Goal: Task Accomplishment & Management: Manage account settings

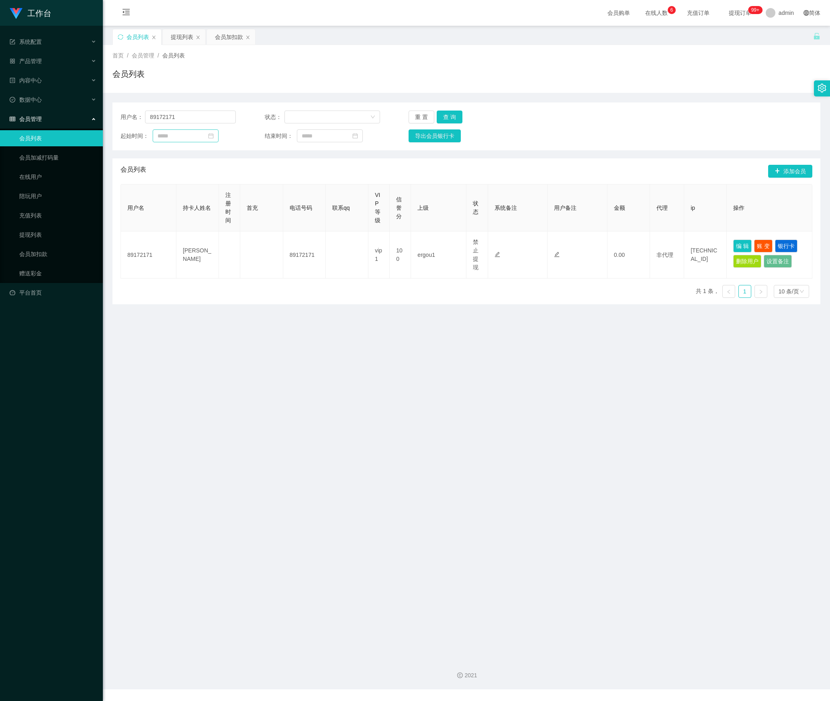
click at [74, 123] on section "工作台 系统配置 产品管理 内容中心 数据中心 会员管理 会员列表 会员加减打码量 在线用户 陪玩用户 充值列表 提现列表 会员加扣款 赠送彩金 平台首页 保…" at bounding box center [415, 344] width 830 height 689
type input "LimMeiZhi"
drag, startPoint x: 444, startPoint y: 115, endPoint x: 459, endPoint y: 133, distance: 23.4
click at [444, 115] on button "查 询" at bounding box center [450, 117] width 26 height 13
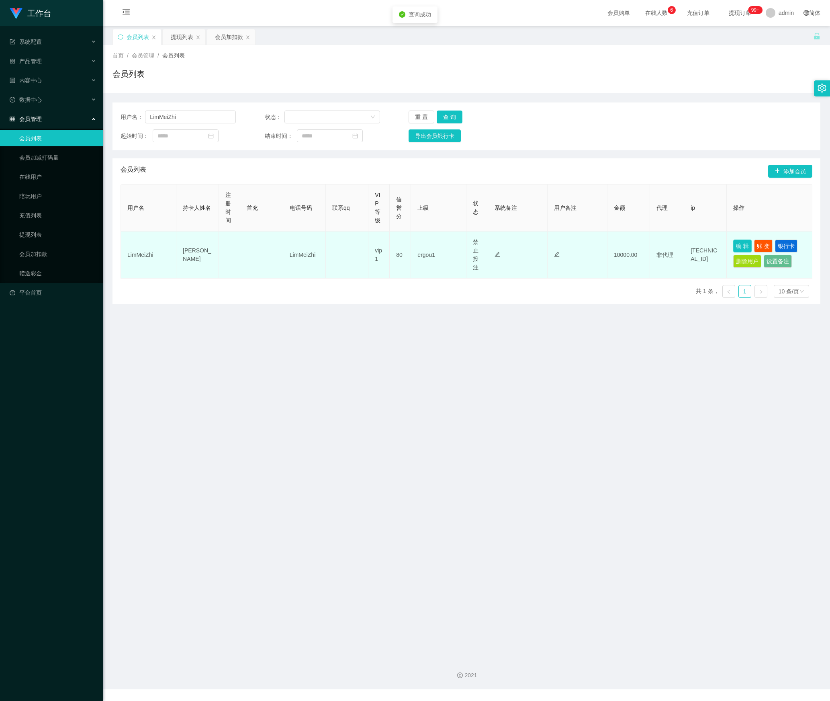
click at [733, 248] on button "编 辑" at bounding box center [742, 246] width 18 height 13
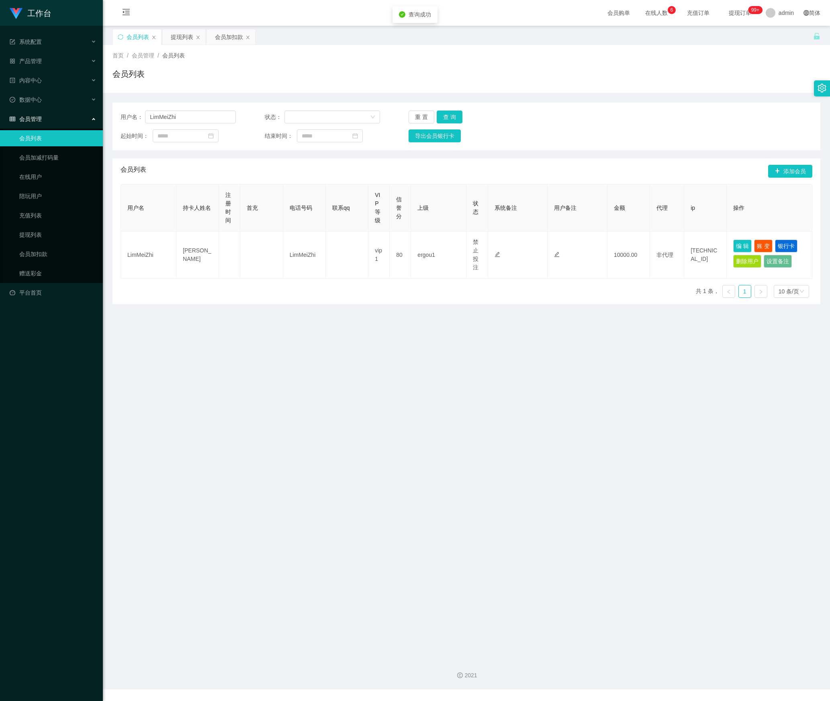
type input "LimMeiZhi"
type input "[PERSON_NAME]"
type input "80"
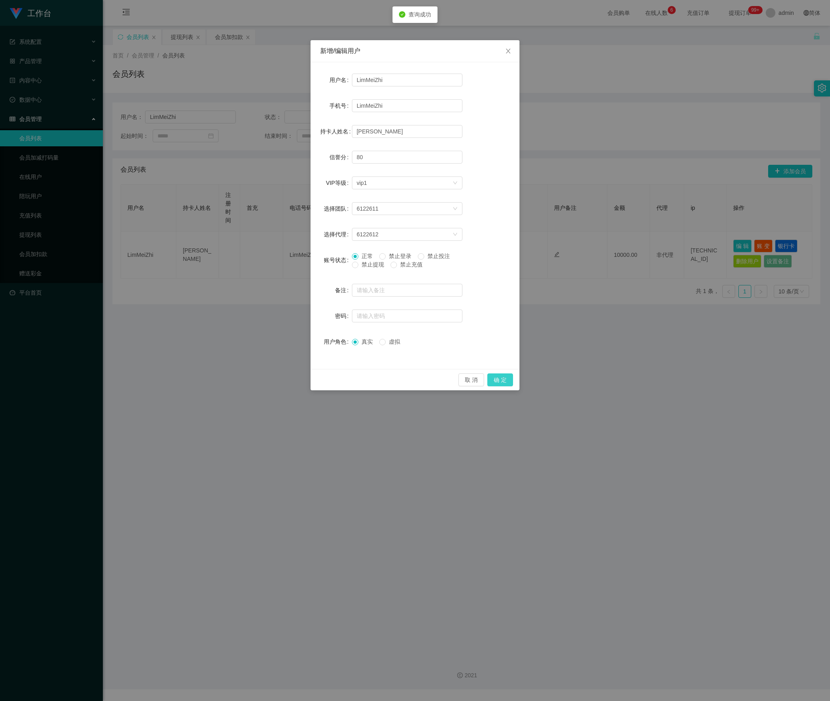
click at [506, 378] on button "确 定" at bounding box center [501, 379] width 26 height 13
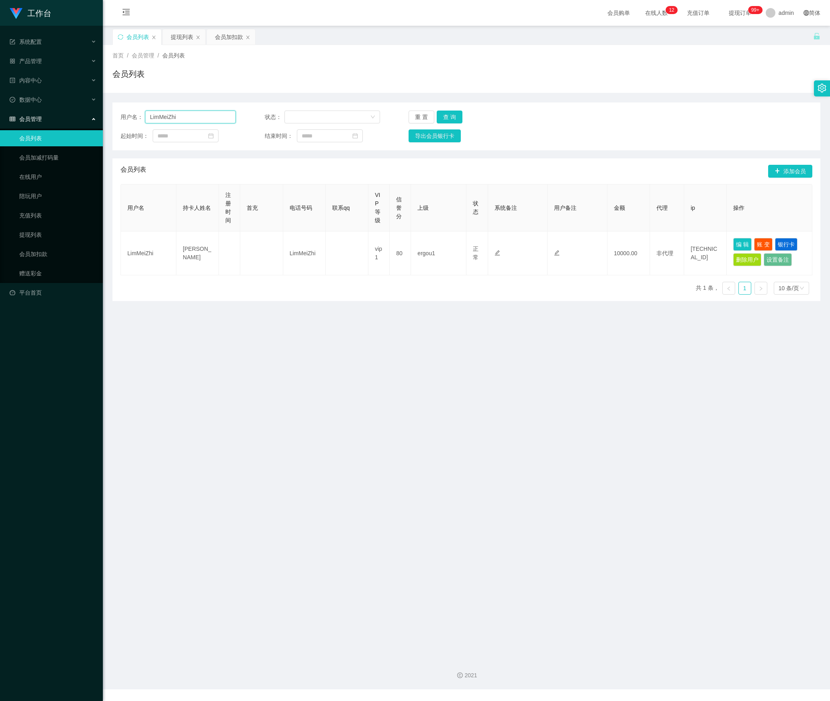
drag, startPoint x: 192, startPoint y: 114, endPoint x: 151, endPoint y: 123, distance: 41.9
click at [113, 123] on div "用户名： LimMeiZhi 状态： 重 置 查 询 起始时间： 结束时间： 导出会员银行卡" at bounding box center [467, 126] width 708 height 48
paste input "yyytttbbb"
type input "yyytttbbb"
click at [450, 115] on button "查 询" at bounding box center [450, 117] width 26 height 13
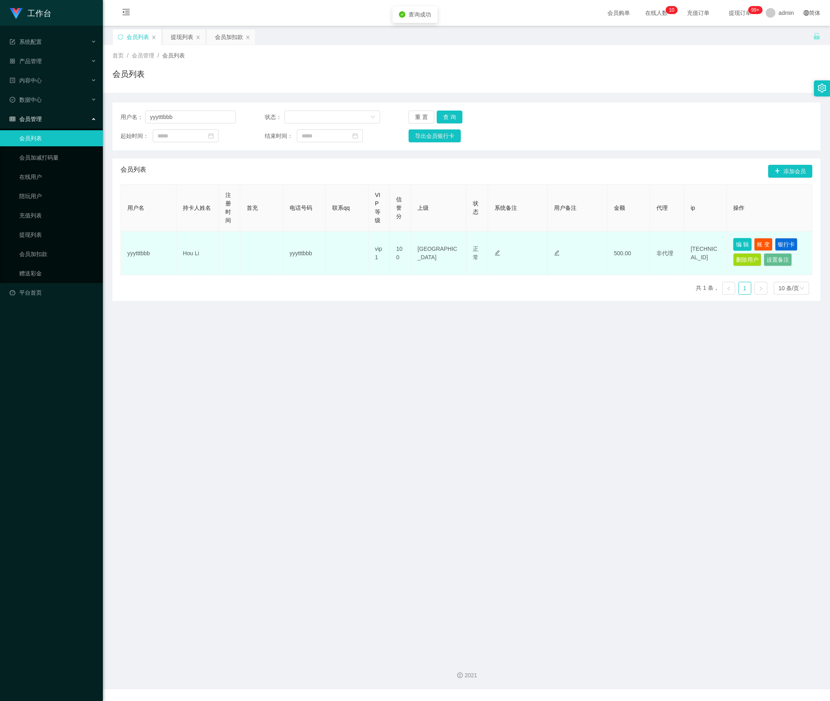
click at [744, 248] on button "编 辑" at bounding box center [742, 244] width 18 height 13
type input "yyytttbbb"
type input "Hou Li"
type input "100"
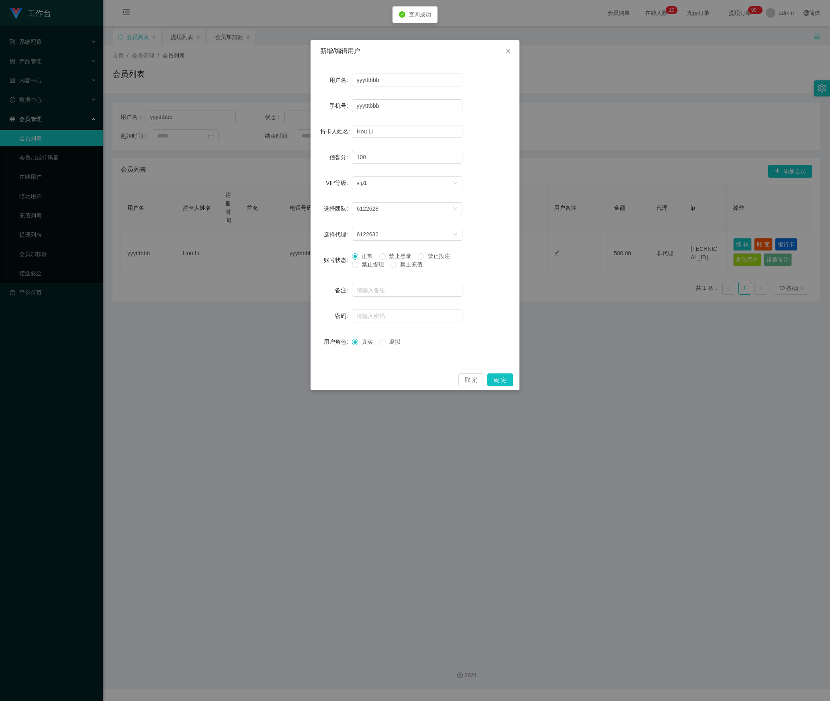
drag, startPoint x: 366, startPoint y: 265, endPoint x: 420, endPoint y: 302, distance: 65.3
click at [366, 267] on span "禁止提现" at bounding box center [373, 264] width 29 height 6
click at [496, 381] on button "确 定" at bounding box center [501, 379] width 26 height 13
